Goal: Task Accomplishment & Management: Complete application form

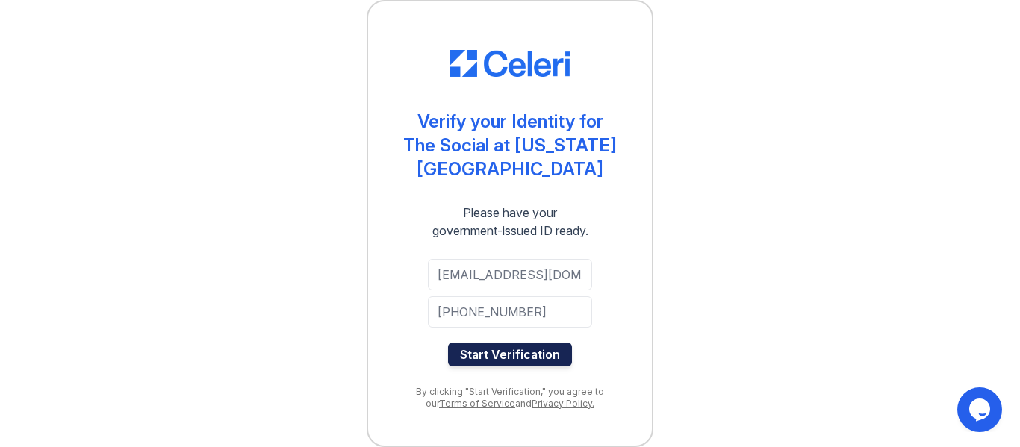
click at [524, 353] on button "Start Verification" at bounding box center [510, 355] width 124 height 24
